Goal: Download file/media

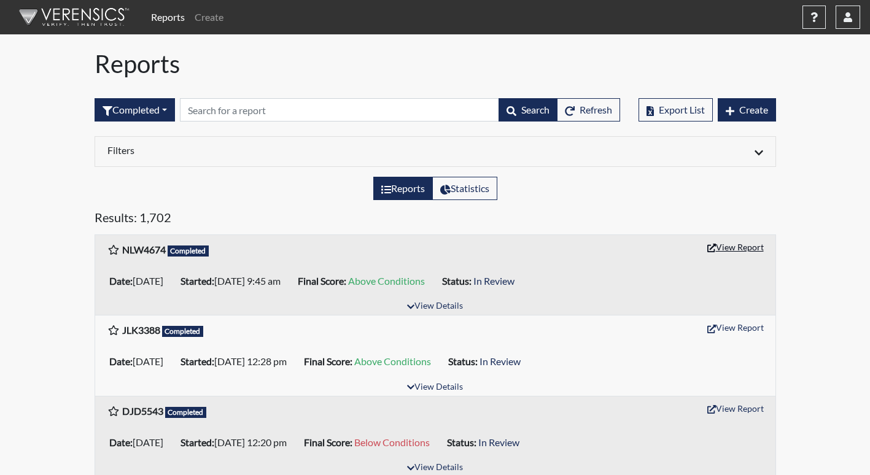
click at [745, 250] on button "View Report" at bounding box center [735, 246] width 68 height 19
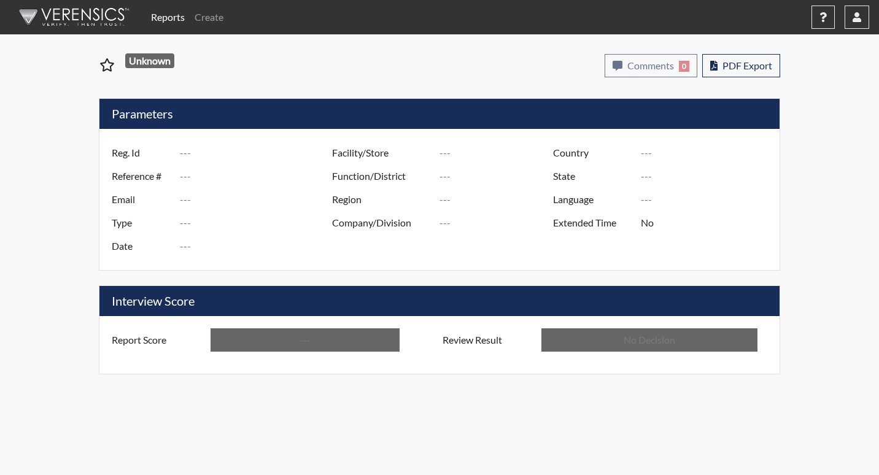
type input "NLW4674"
type input "50954"
type input "---"
type input "Corrections Pre-Employment"
type input "[DATE]"
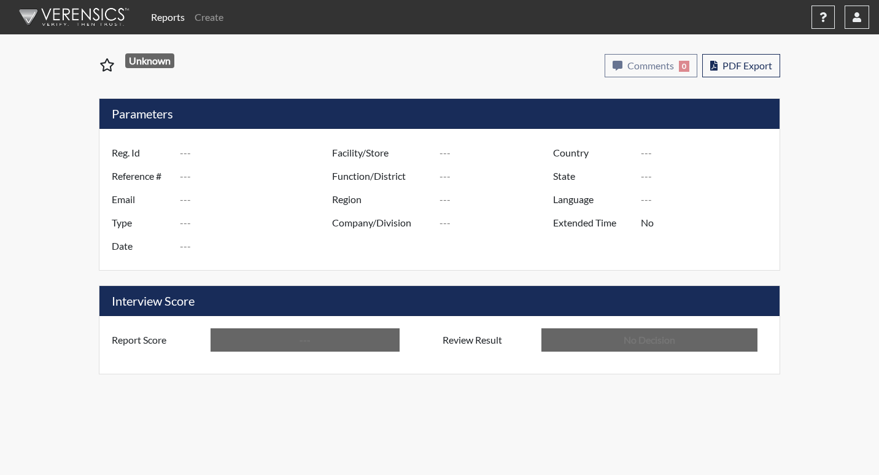
type input "[PERSON_NAME]"
type input "[GEOGRAPHIC_DATA]"
type input "[US_STATE]"
type input "English"
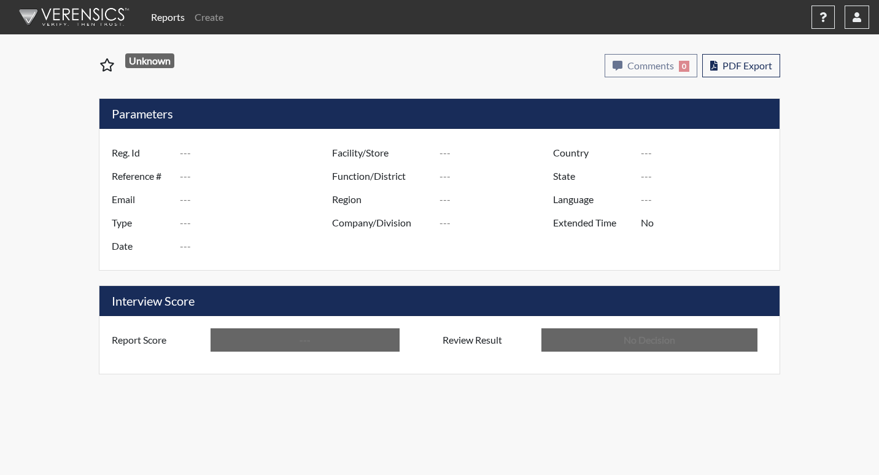
type input "Above Conditions"
type input "In Review"
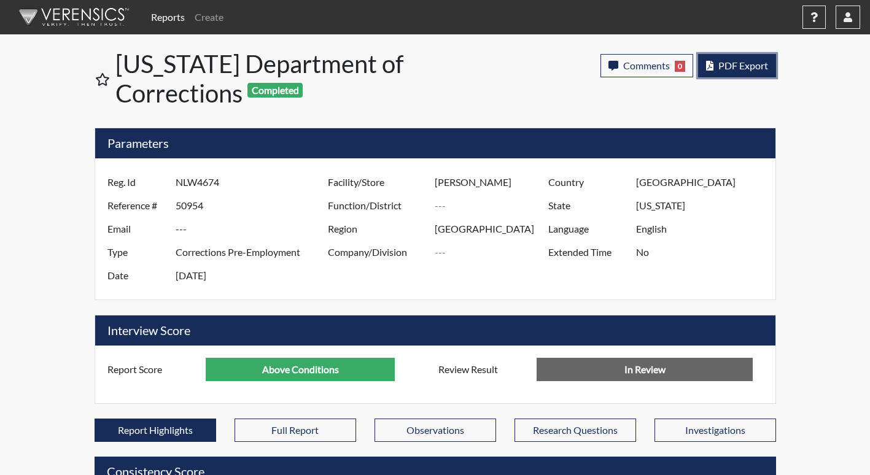
click at [741, 69] on span "PDF Export" at bounding box center [743, 66] width 50 height 12
